Goal: Information Seeking & Learning: Learn about a topic

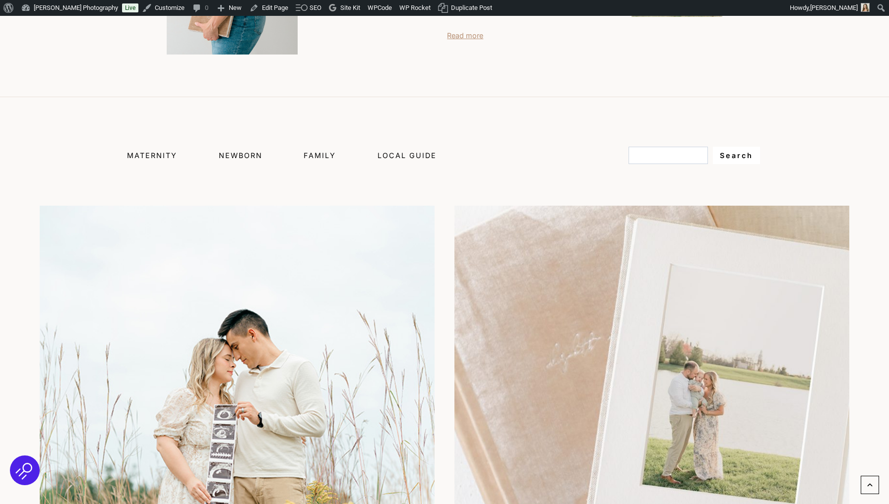
scroll to position [555, 0]
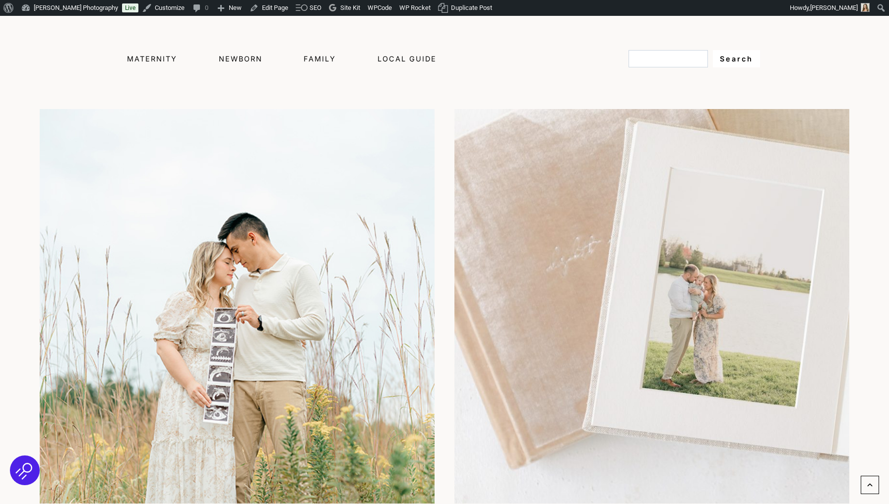
click at [253, 55] on span "Newborn" at bounding box center [241, 59] width 44 height 8
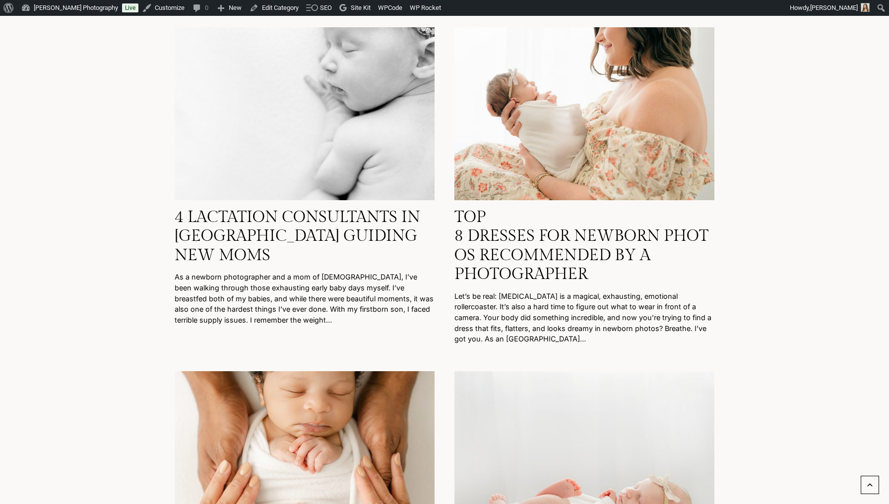
scroll to position [245, 0]
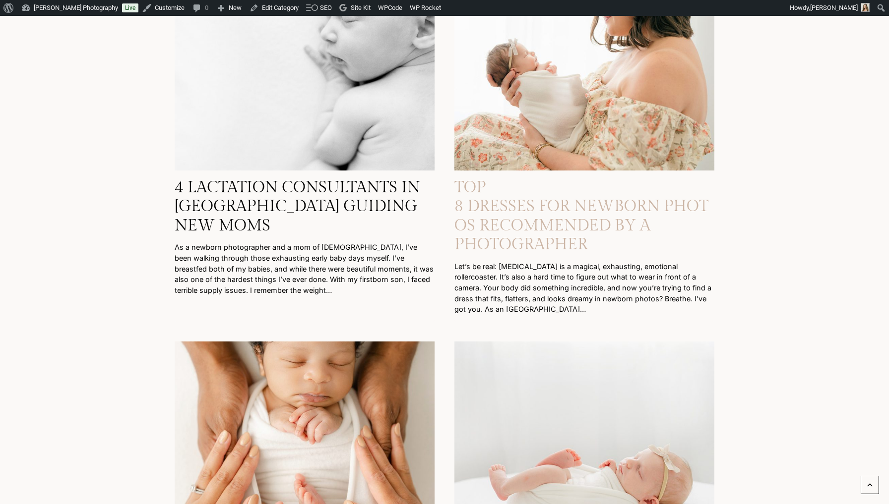
click at [502, 221] on link "Top 8 Dresses for Newborn Photos Recommended by a Photographer" at bounding box center [581, 216] width 254 height 76
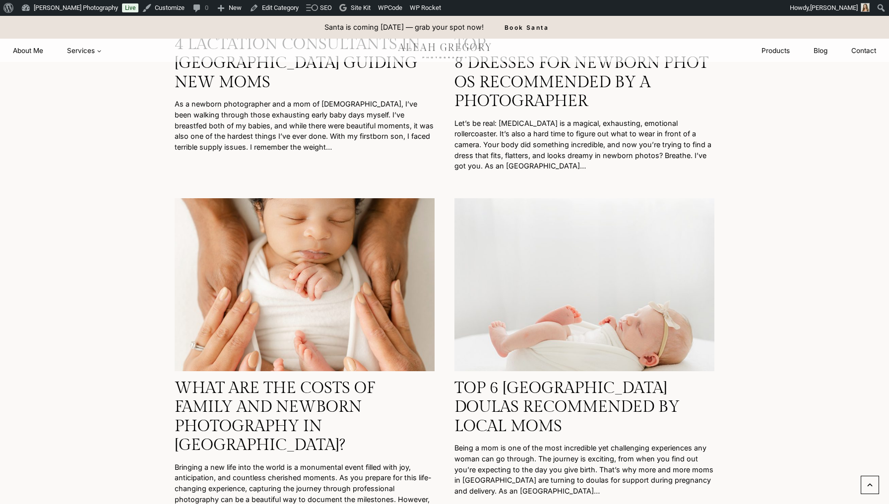
scroll to position [383, 0]
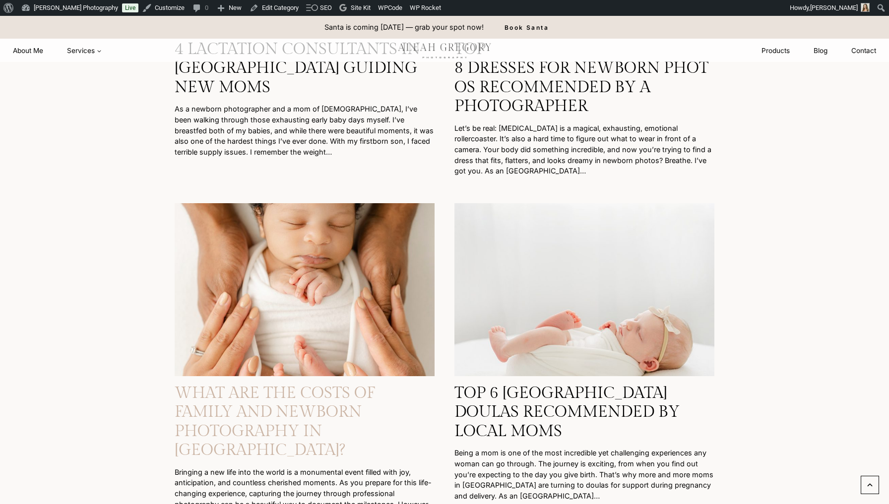
click at [243, 417] on link "What Are the Costs of Family and Newborn Photography in Indianapolis?" at bounding box center [275, 422] width 200 height 76
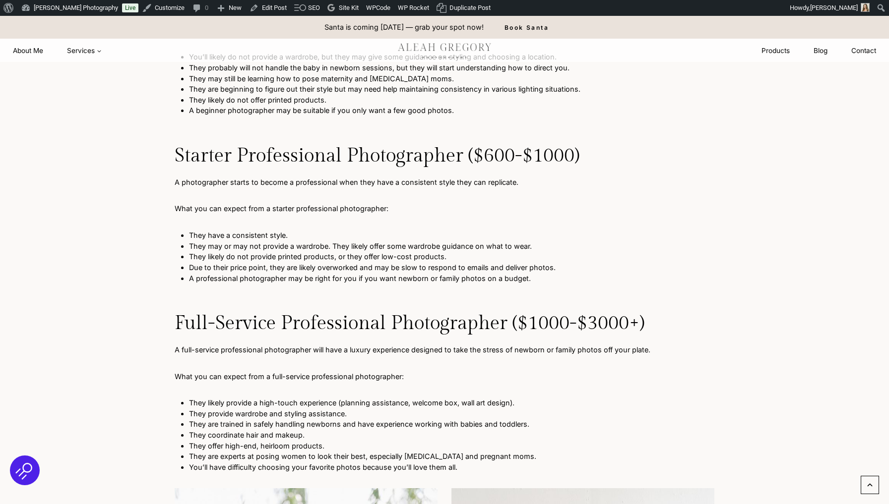
scroll to position [1988, 0]
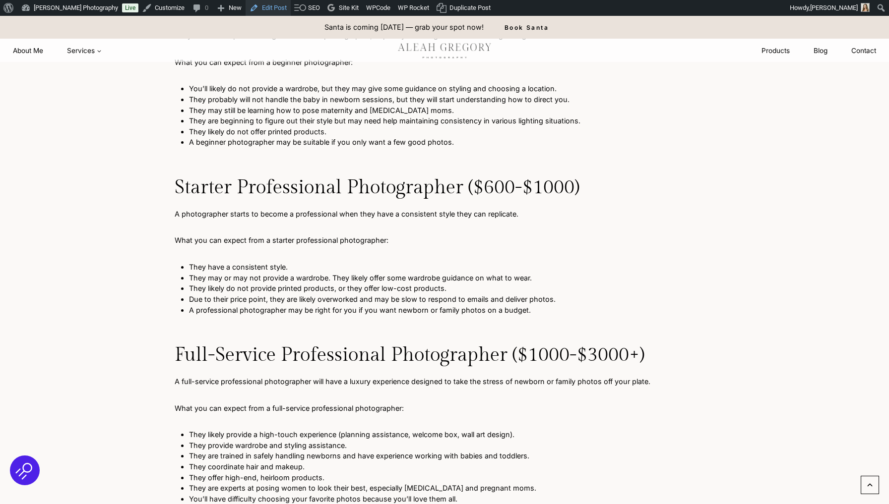
click at [278, 1] on link "Edit Post" at bounding box center [268, 8] width 45 height 16
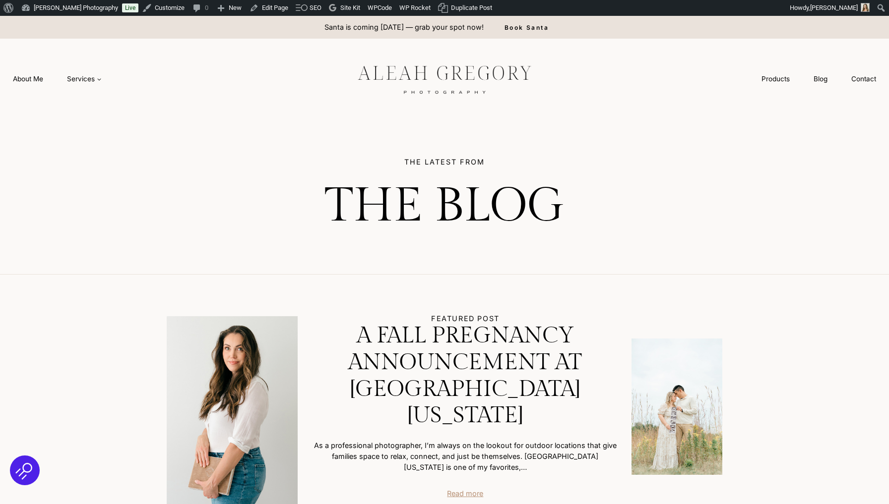
click at [454, 65] on img at bounding box center [444, 79] width 223 height 42
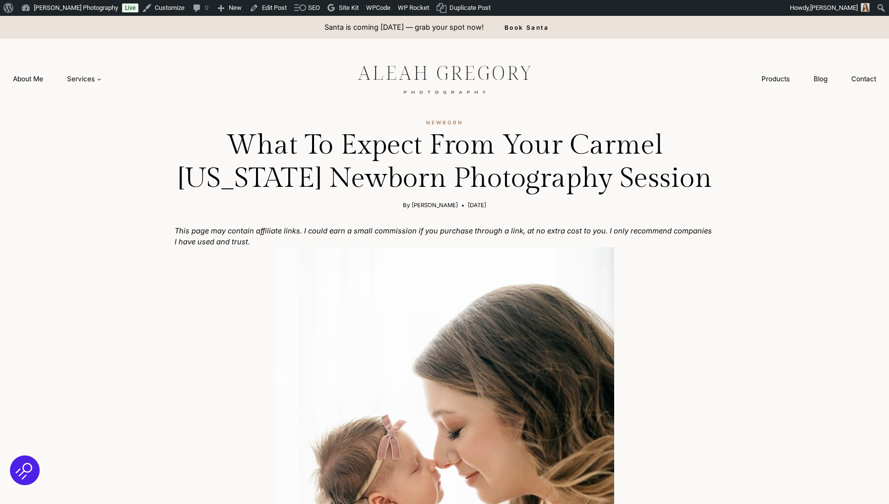
click at [408, 66] on img at bounding box center [444, 79] width 223 height 42
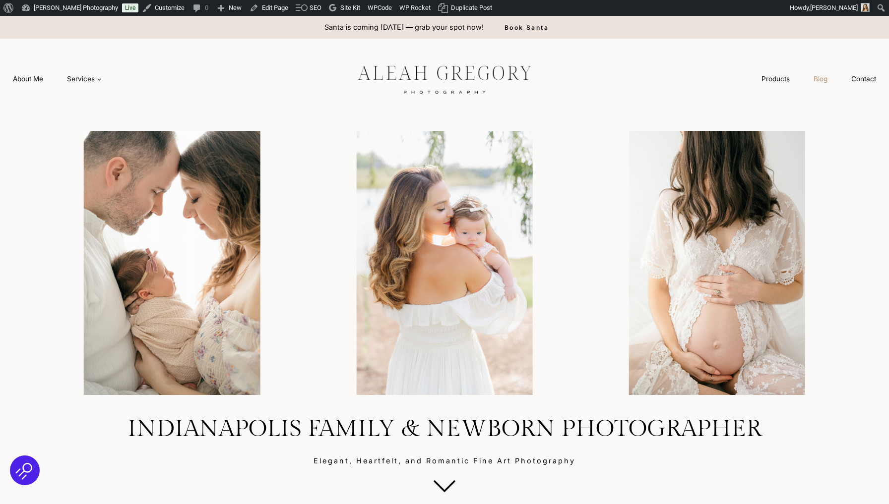
click at [821, 80] on link "Blog" at bounding box center [821, 79] width 38 height 18
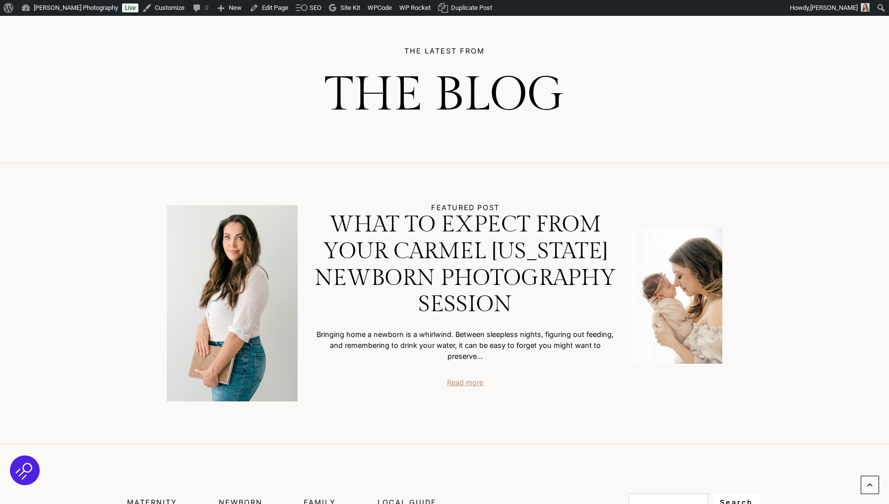
scroll to position [126, 0]
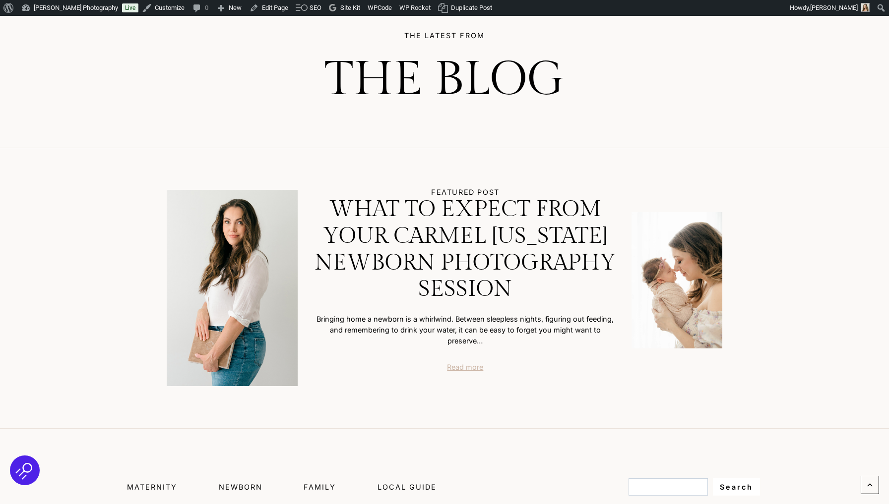
click at [463, 366] on link "Read more" at bounding box center [465, 367] width 36 height 11
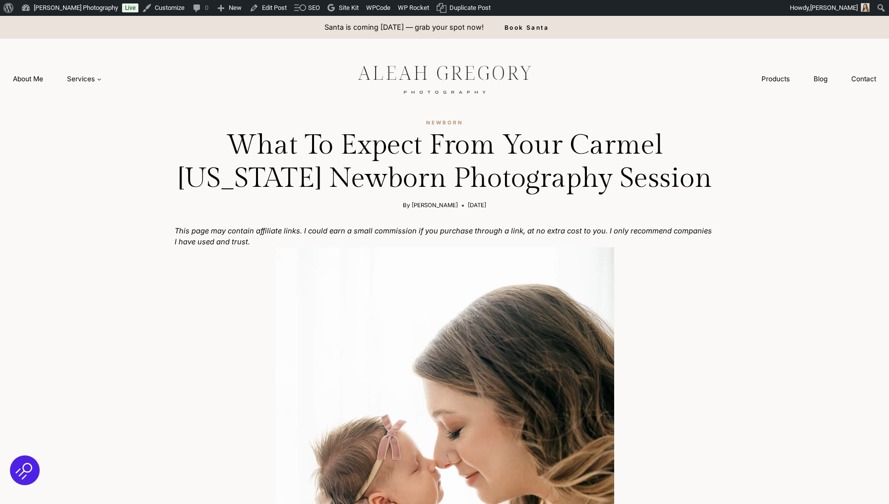
click at [434, 60] on img at bounding box center [444, 79] width 223 height 42
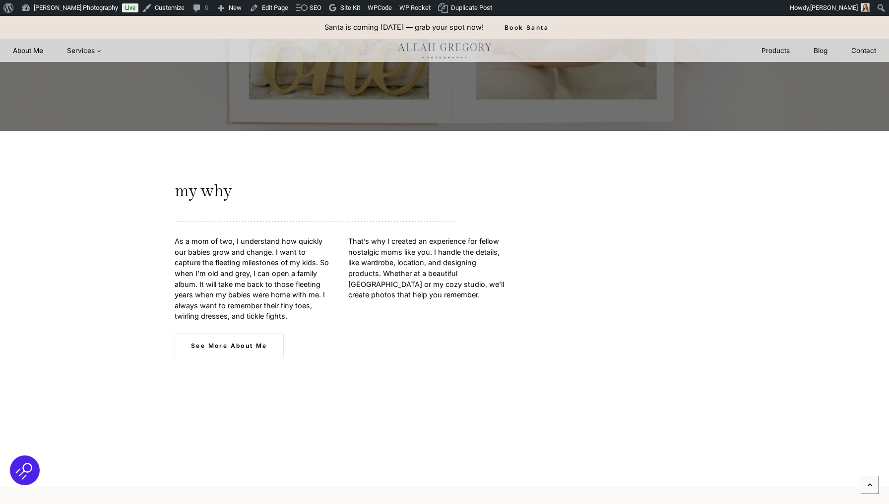
scroll to position [3942, 0]
